Goal: Task Accomplishment & Management: Manage account settings

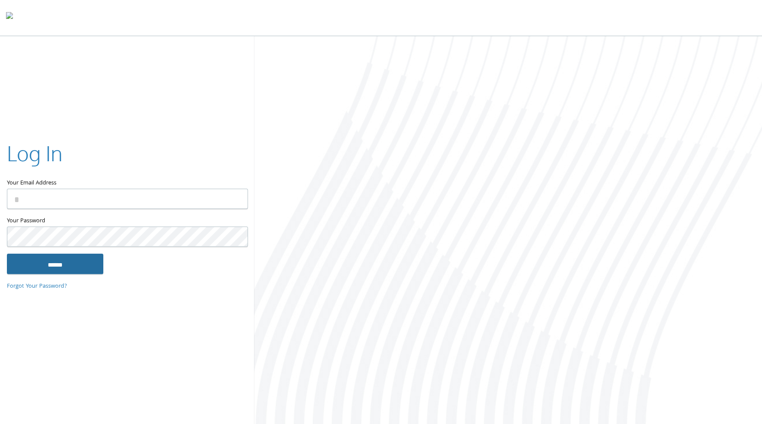
type input "**********"
click at [54, 261] on input "******" at bounding box center [55, 263] width 96 height 21
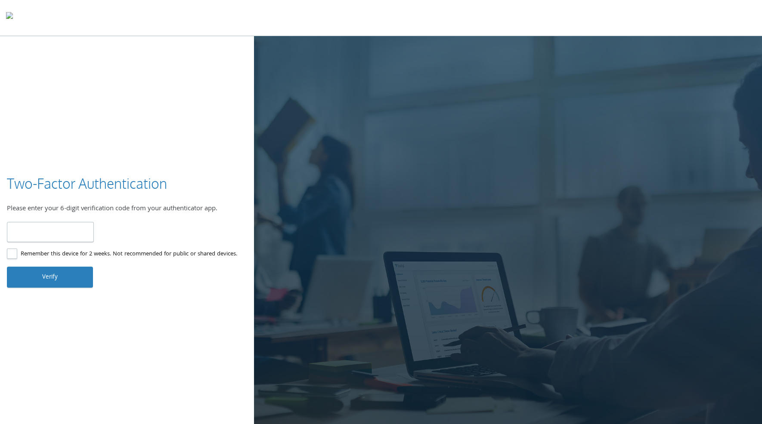
click at [66, 234] on input "number" at bounding box center [50, 232] width 87 height 20
type input "******"
